Goal: Transaction & Acquisition: Subscribe to service/newsletter

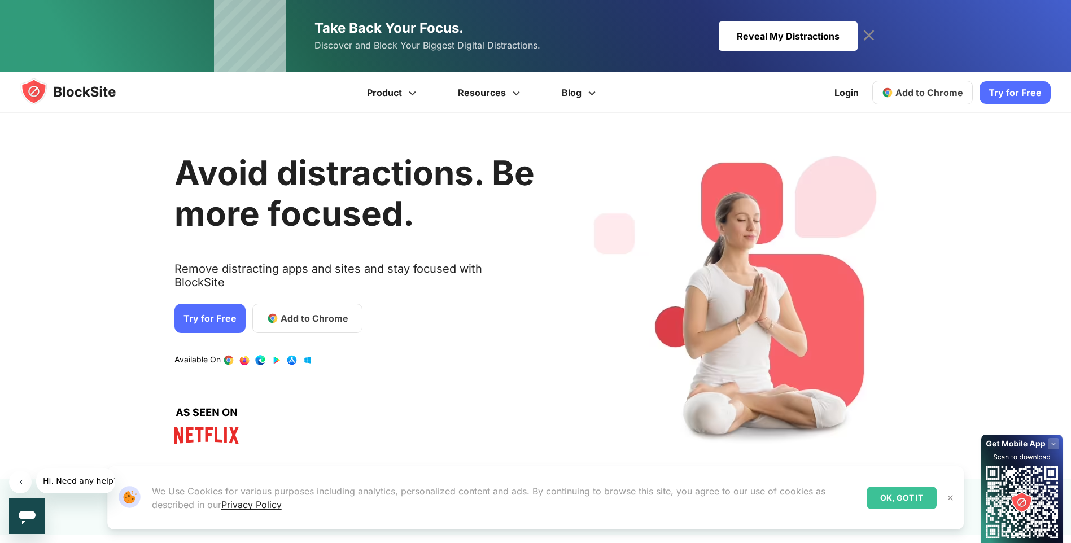
click at [203, 304] on link "Try for Free" at bounding box center [209, 318] width 71 height 29
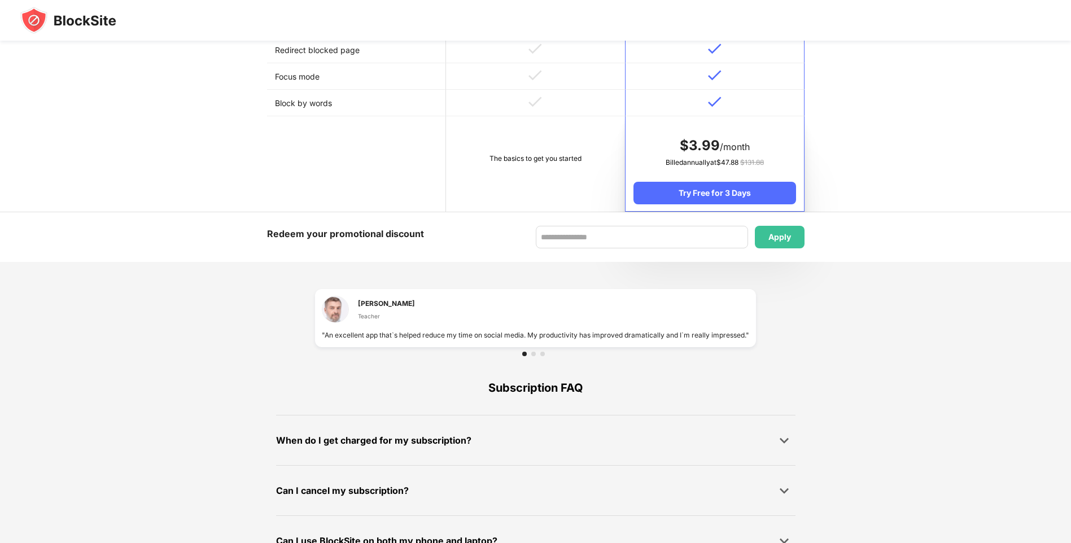
scroll to position [558, 0]
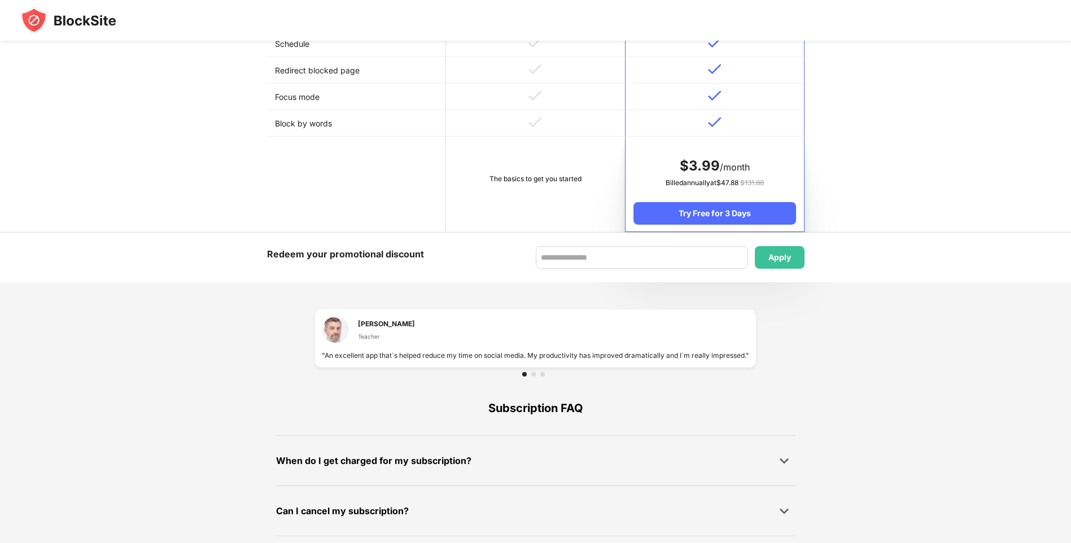
click at [541, 147] on td "The basics to get you started" at bounding box center [535, 184] width 179 height 95
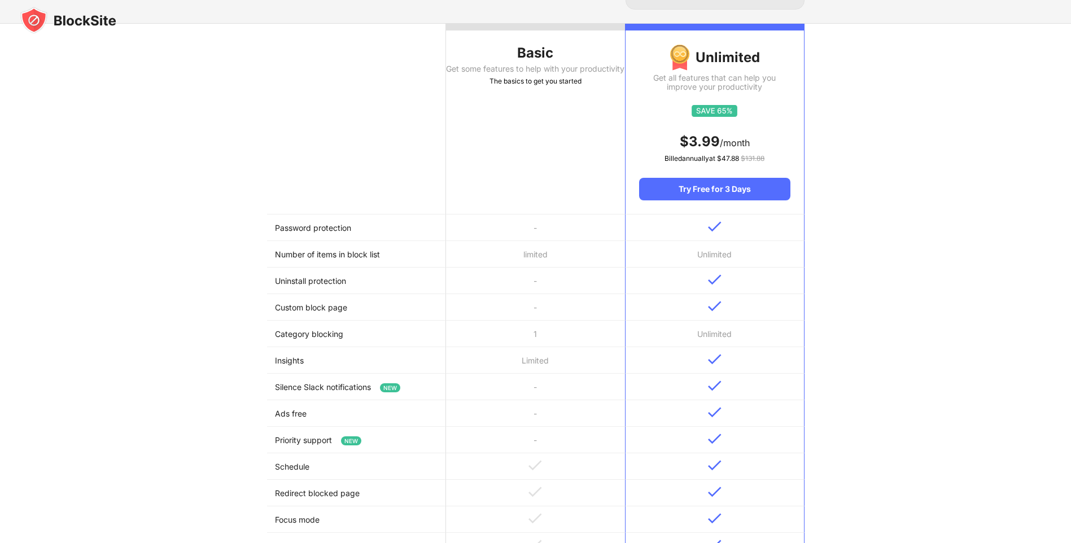
scroll to position [0, 0]
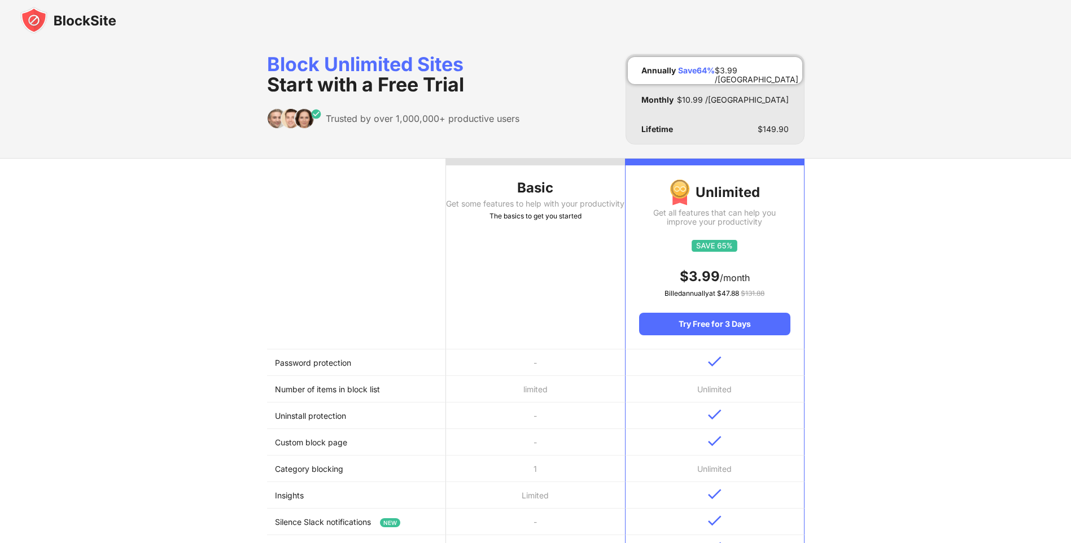
click at [553, 235] on th "Basic Get some features to help with your productivity The basics to get you st…" at bounding box center [535, 254] width 179 height 191
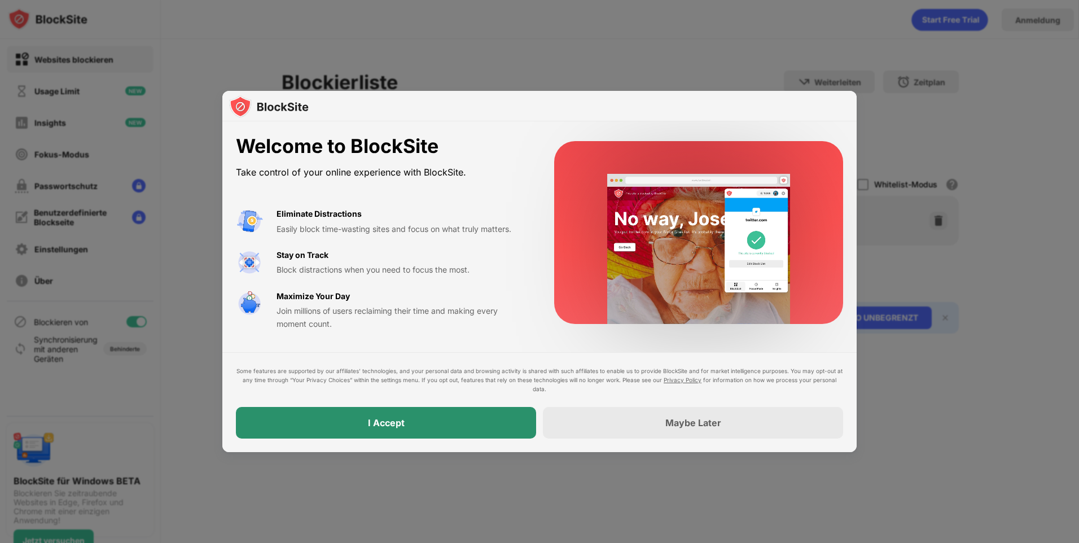
click at [459, 431] on div "I Accept" at bounding box center [386, 423] width 300 height 32
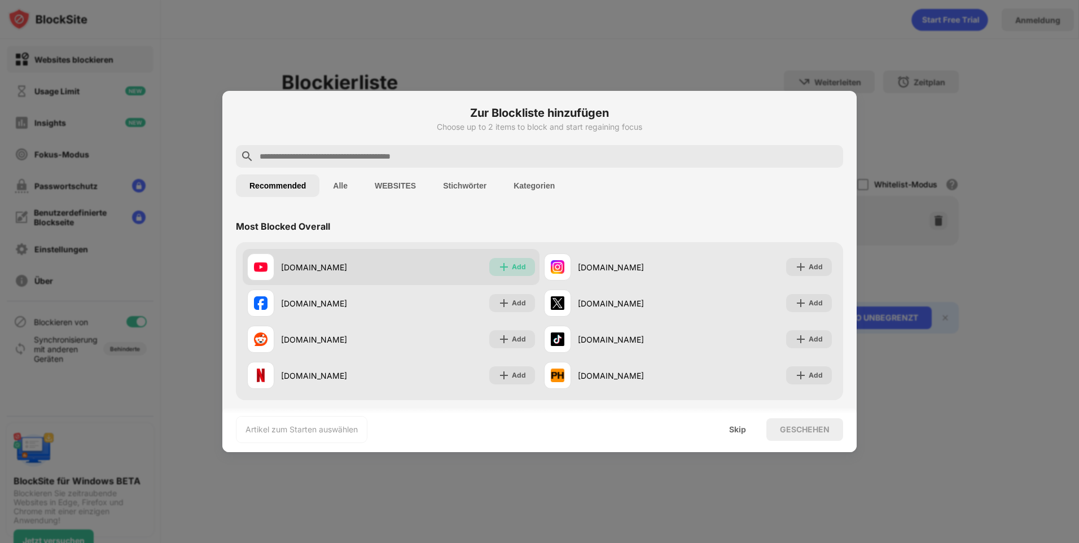
click at [507, 265] on div "Add" at bounding box center [512, 267] width 46 height 18
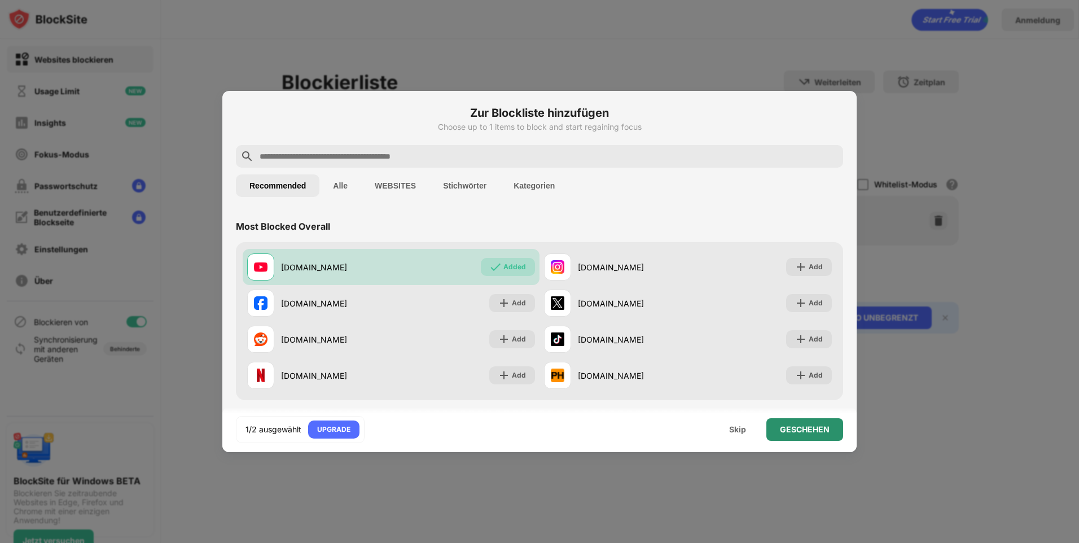
click at [795, 433] on div "GESCHEHEN" at bounding box center [805, 429] width 50 height 9
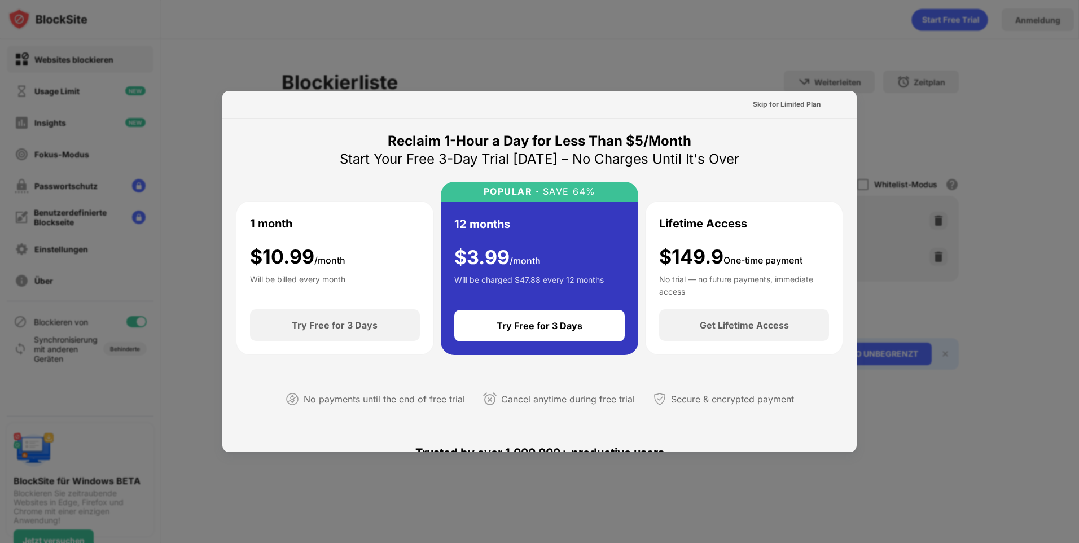
click at [520, 55] on div at bounding box center [539, 271] width 1079 height 543
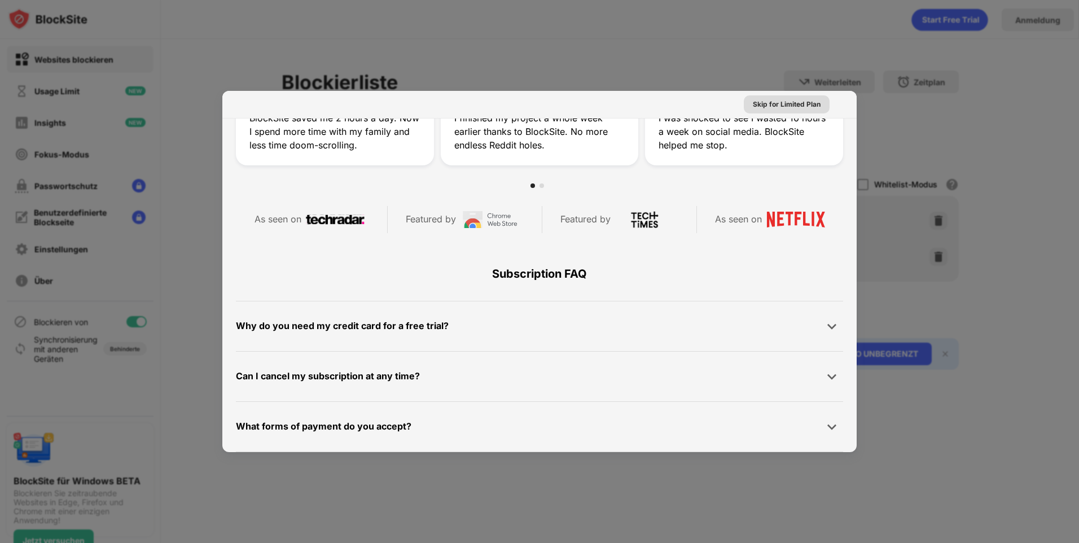
scroll to position [451, 0]
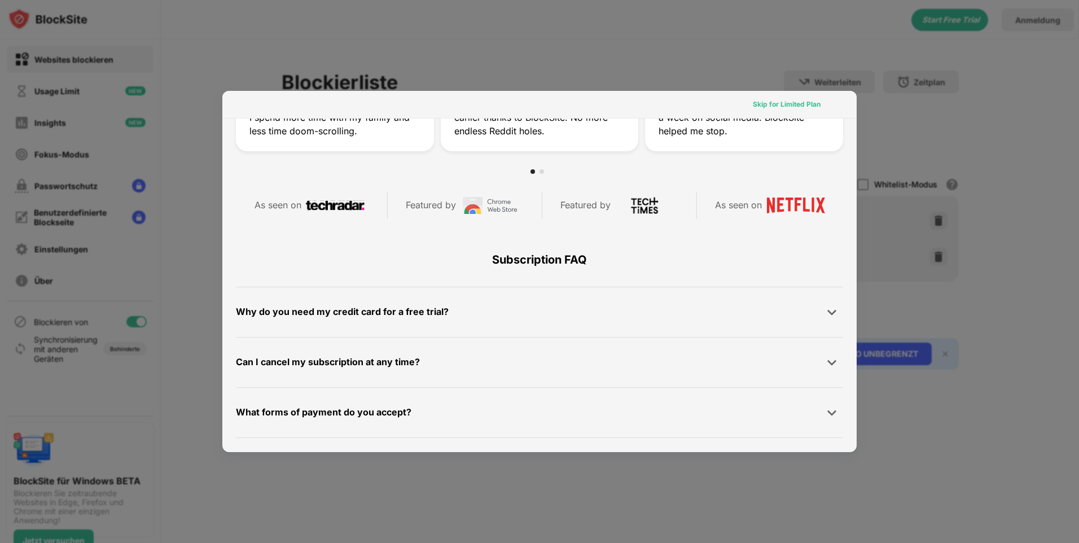
click at [798, 103] on div "Skip for Limited Plan" at bounding box center [787, 104] width 68 height 11
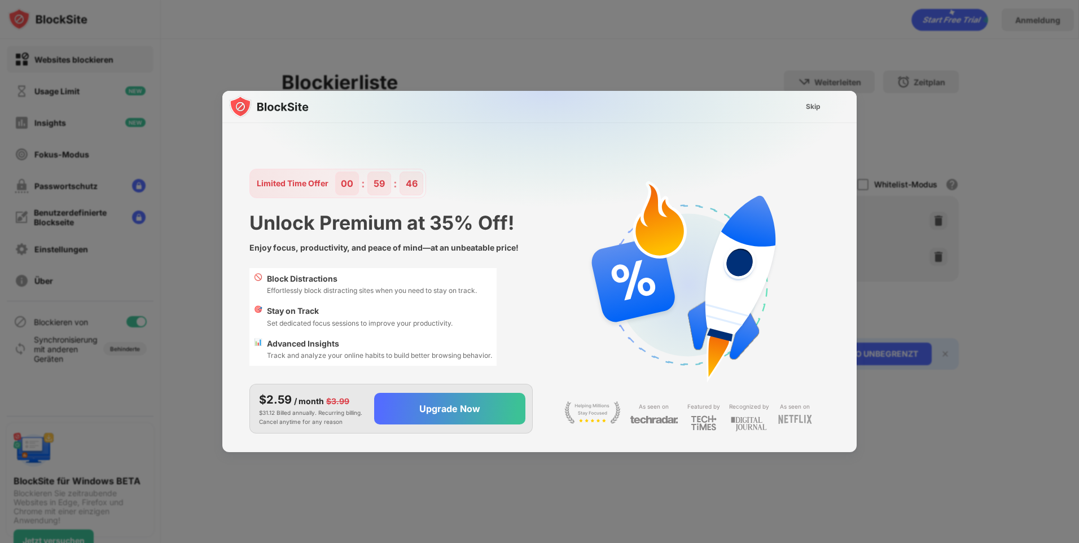
scroll to position [0, 0]
click at [811, 103] on div "Skip" at bounding box center [813, 106] width 15 height 11
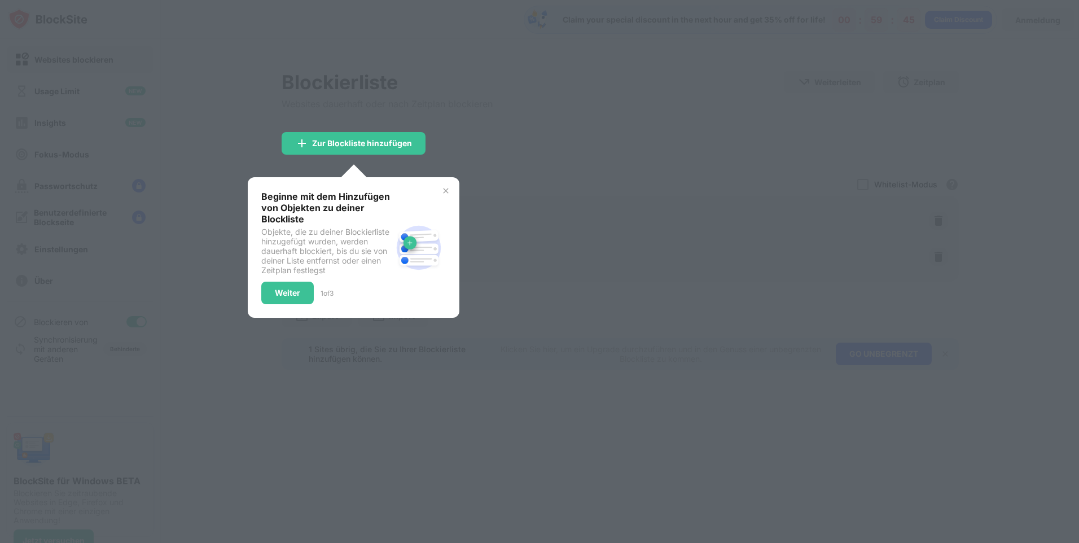
click at [556, 94] on div at bounding box center [539, 271] width 1079 height 543
